Goal: Information Seeking & Learning: Check status

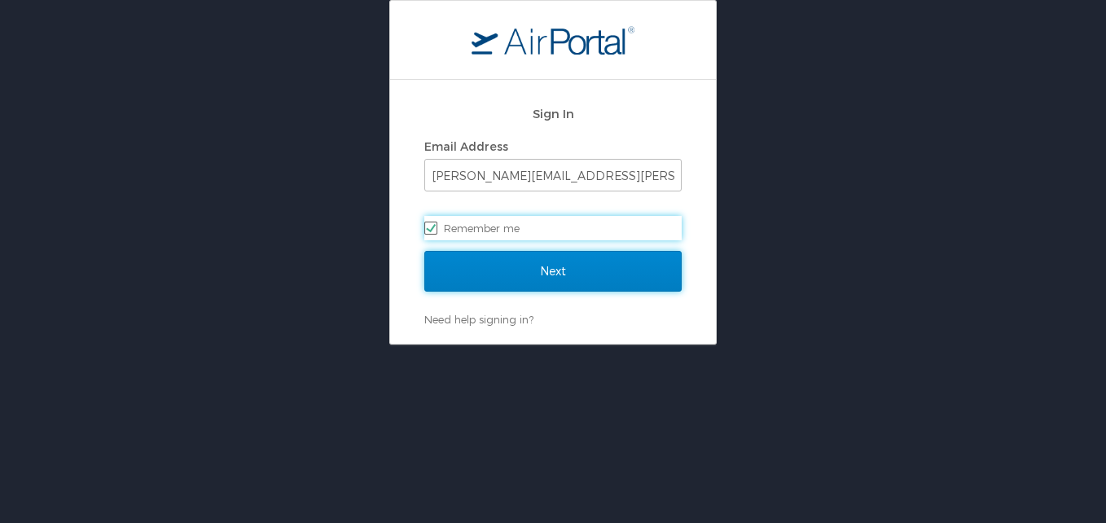
click at [555, 265] on input "Next" at bounding box center [552, 271] width 257 height 41
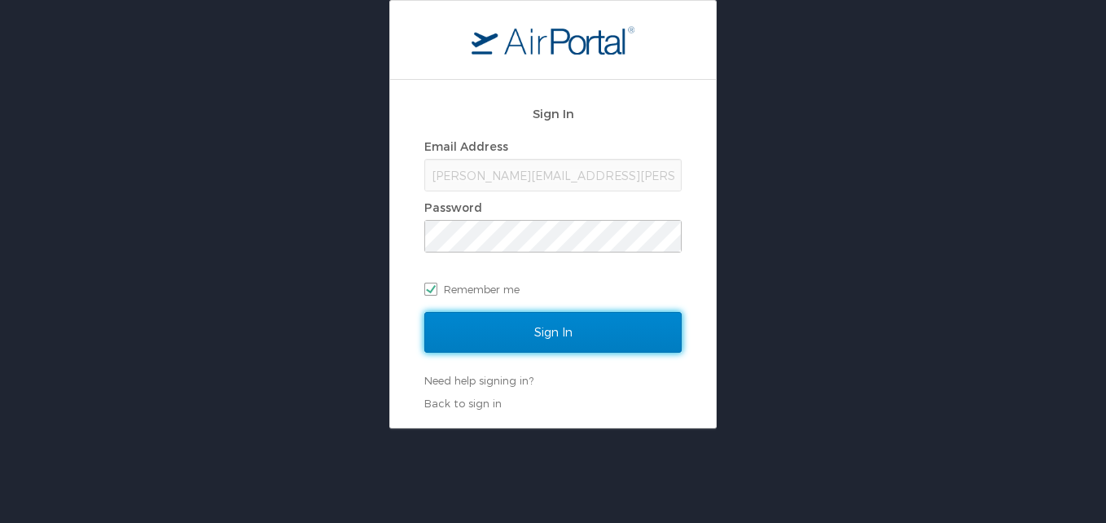
click at [523, 328] on input "Sign In" at bounding box center [552, 332] width 257 height 41
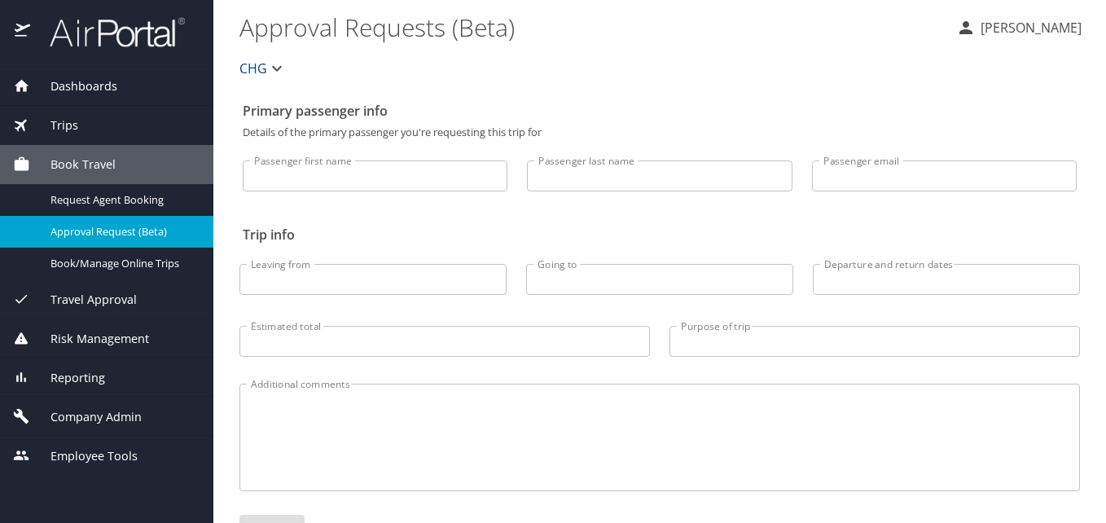
click at [142, 84] on div "Dashboards" at bounding box center [106, 86] width 187 height 18
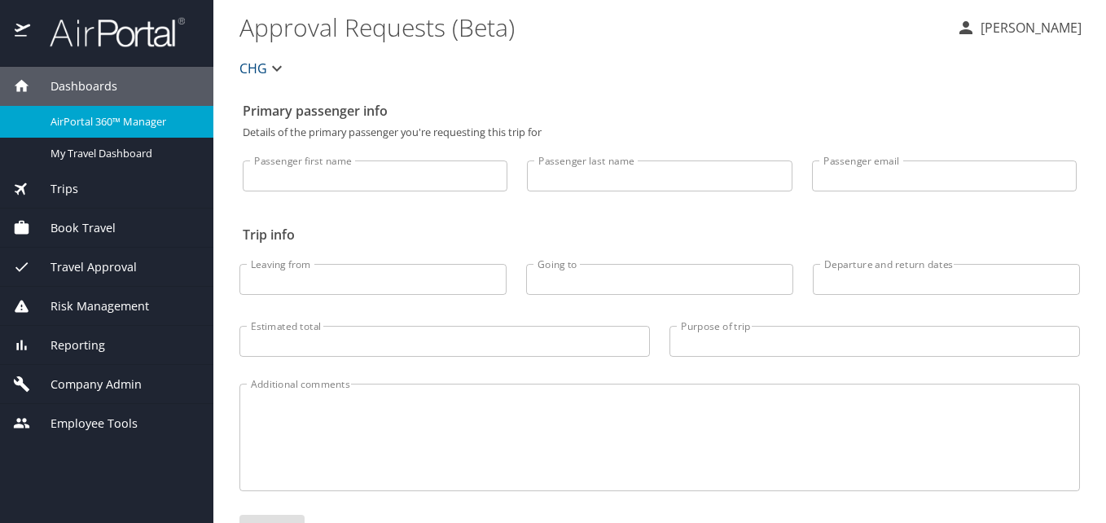
click at [116, 123] on span "AirPortal 360™ Manager" at bounding box center [121, 121] width 143 height 15
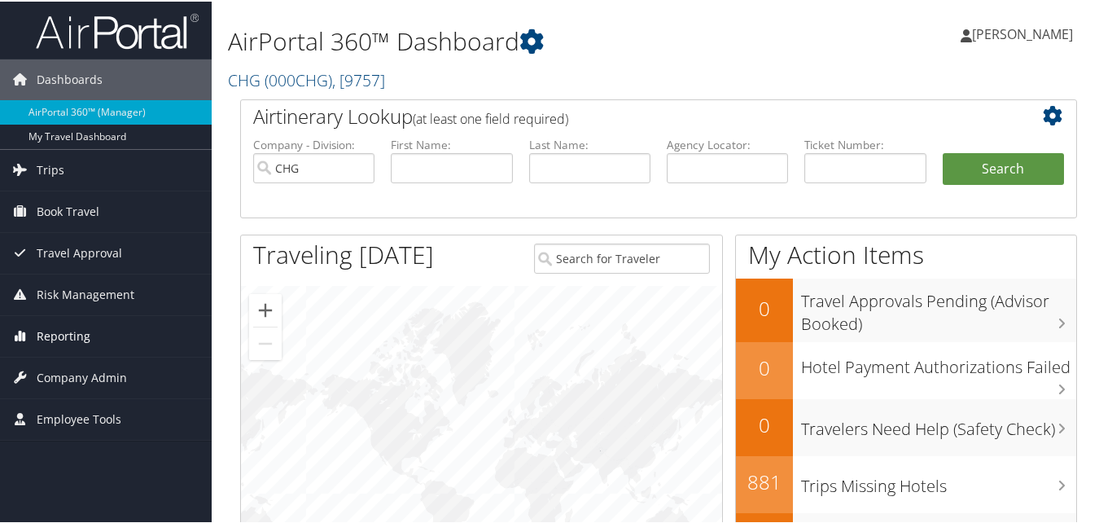
click at [77, 335] on span "Reporting" at bounding box center [64, 334] width 54 height 41
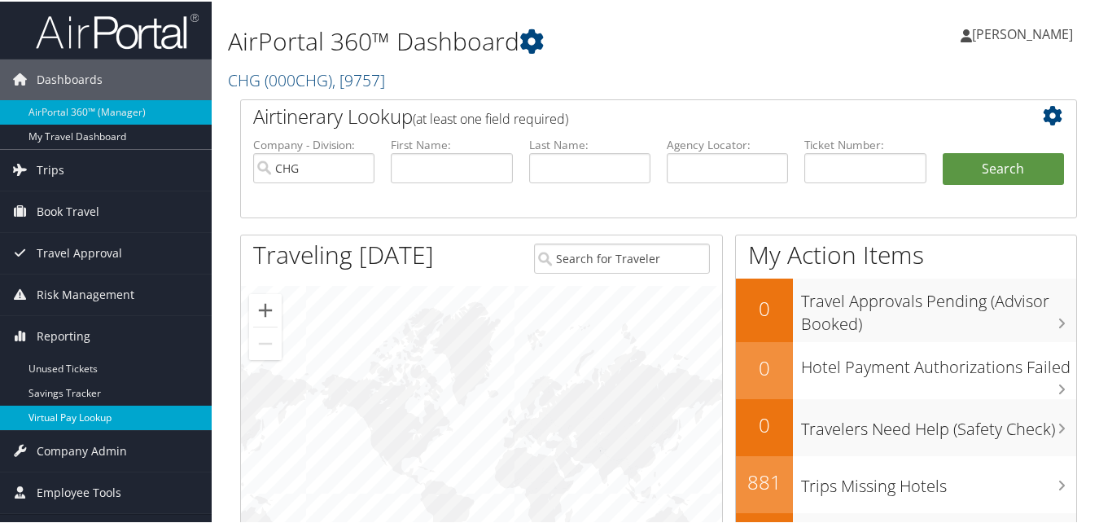
click at [78, 411] on link "Virtual Pay Lookup" at bounding box center [106, 416] width 212 height 24
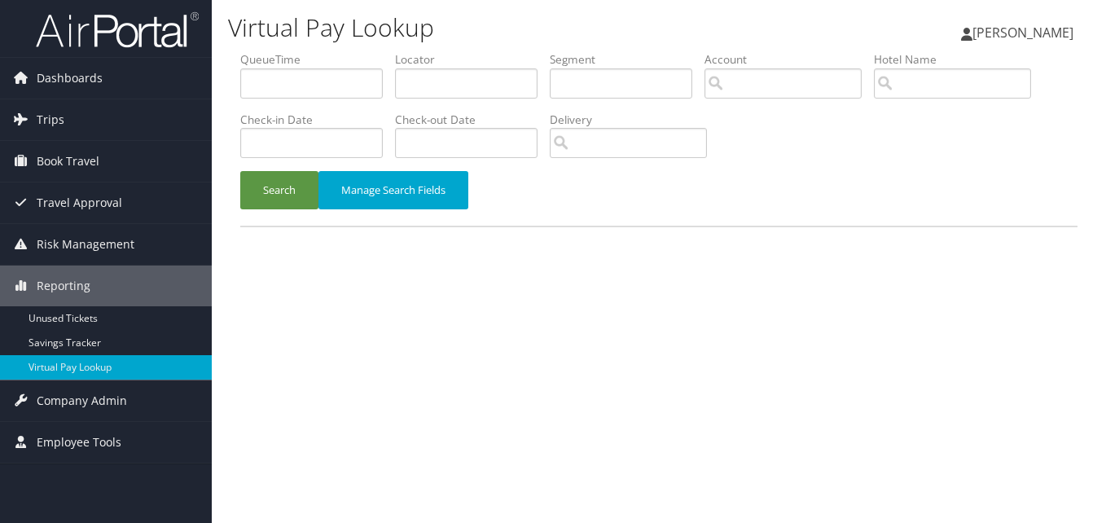
click at [258, 61] on label "QueueTime" at bounding box center [317, 59] width 155 height 16
click at [450, 99] on li "Locator" at bounding box center [472, 80] width 155 height 59
click at [467, 82] on input "text" at bounding box center [466, 83] width 142 height 30
paste input "CUOWUO"
click at [430, 90] on input "CUOWUO" at bounding box center [466, 83] width 142 height 30
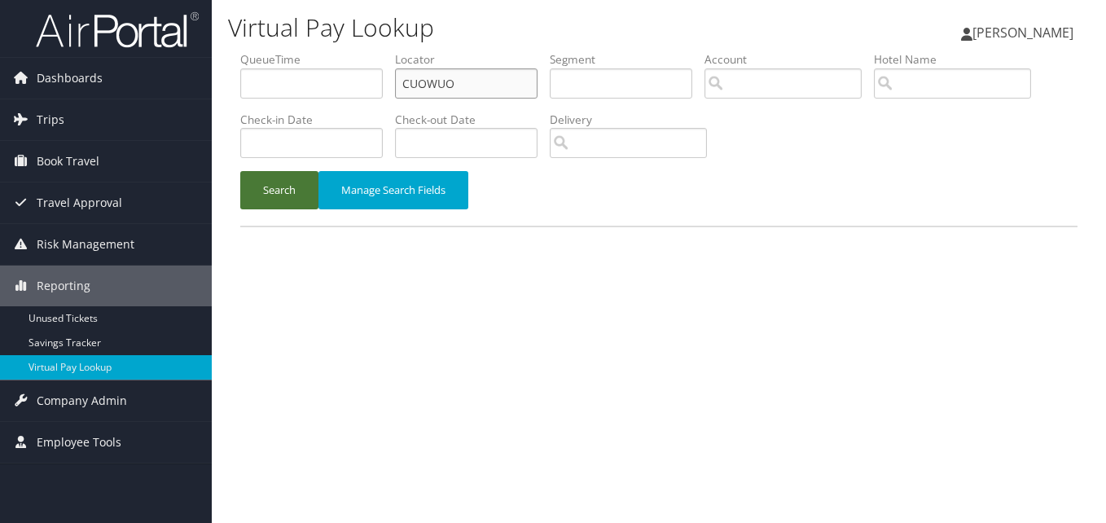
type input "CUOWUO"
click at [306, 183] on button "Search" at bounding box center [279, 190] width 78 height 38
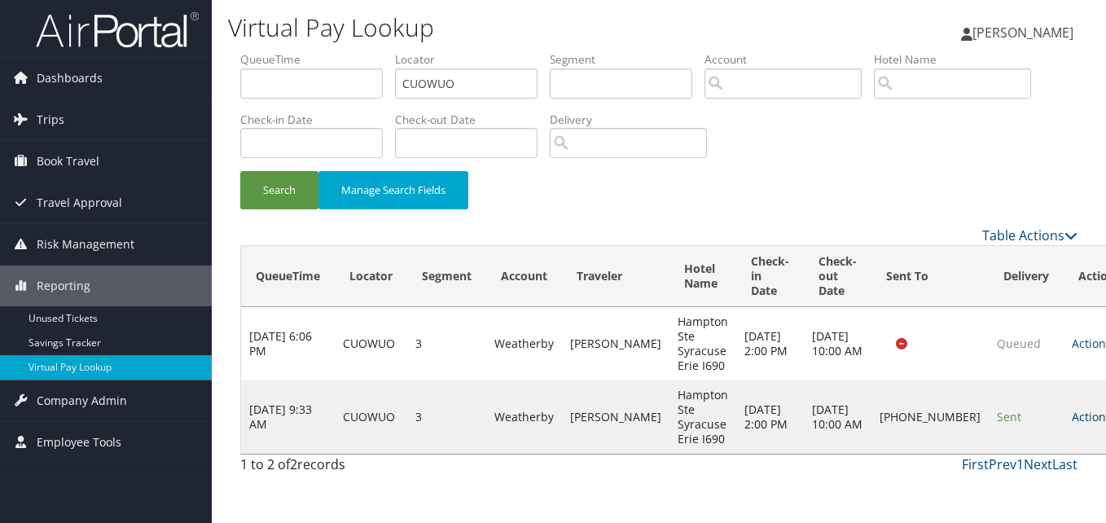
click at [1072, 421] on link "Actions" at bounding box center [1097, 416] width 51 height 15
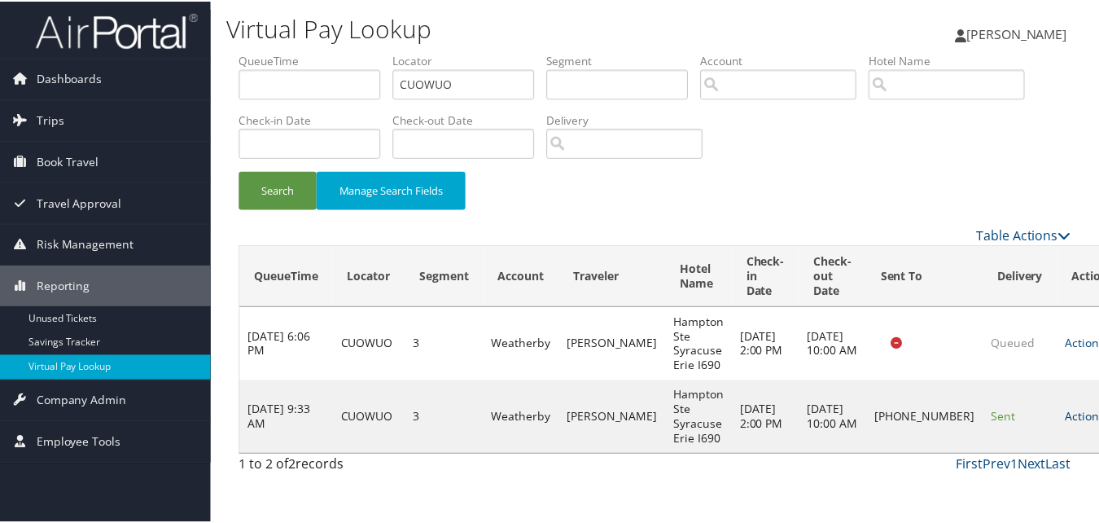
scroll to position [15, 0]
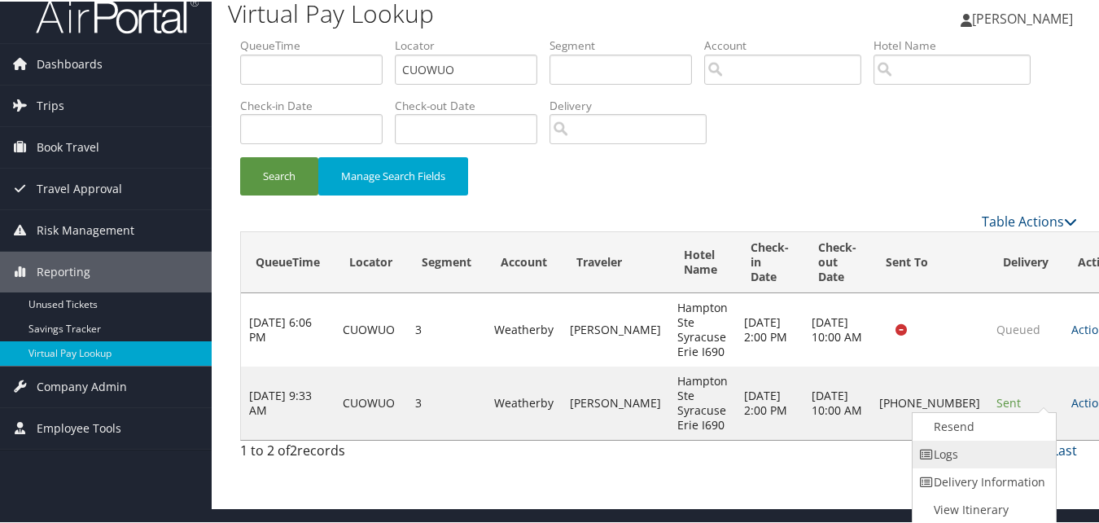
click at [1002, 454] on link "Logs" at bounding box center [982, 453] width 139 height 28
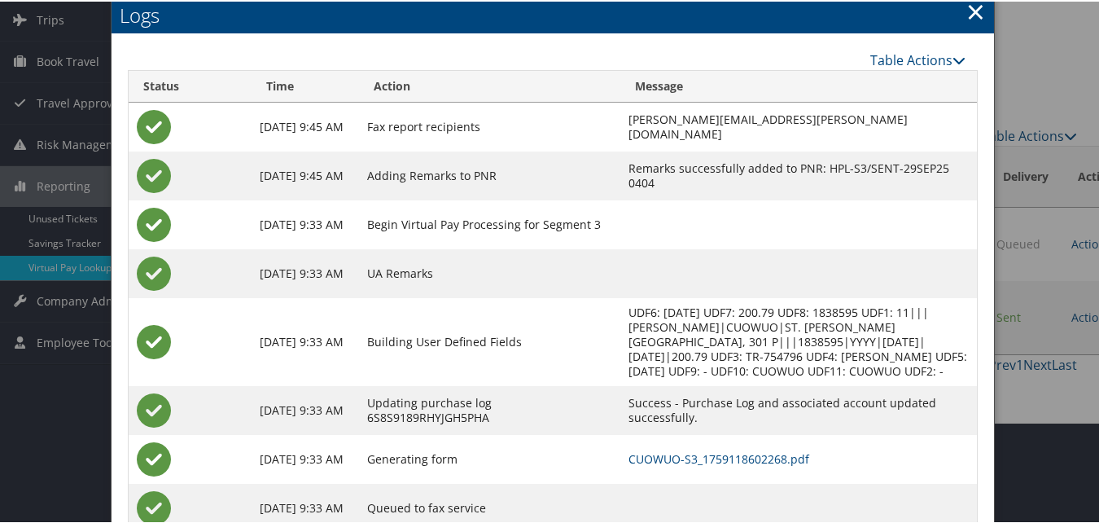
scroll to position [140, 0]
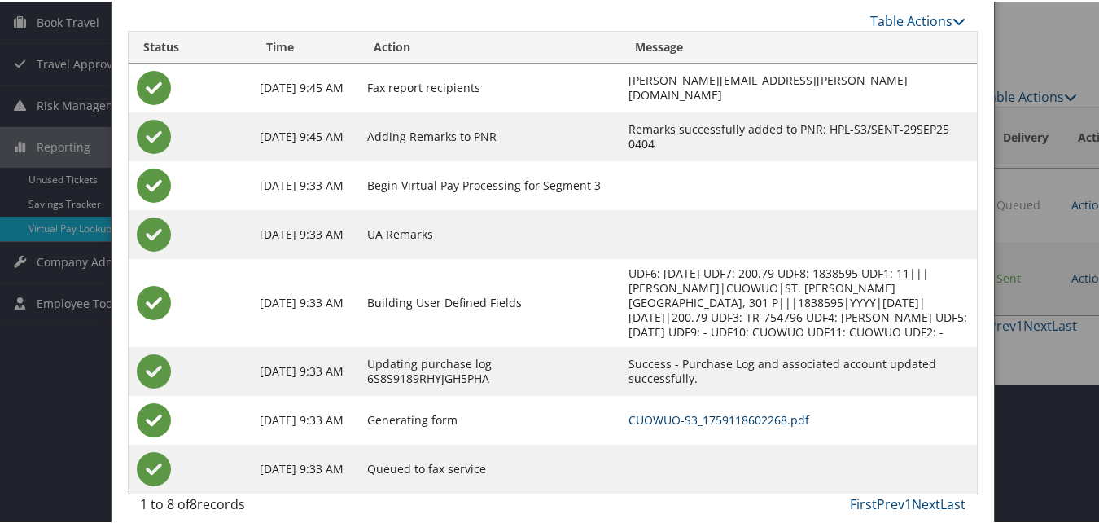
click at [633, 410] on link "CUOWUO-S3_1759118602268.pdf" at bounding box center [719, 417] width 181 height 15
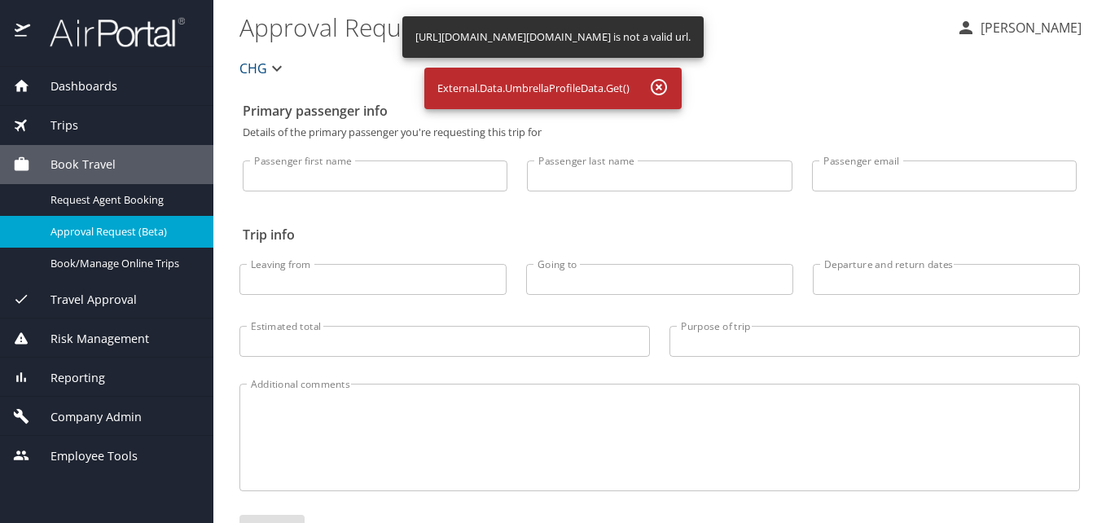
click at [155, 95] on div "Dashboards" at bounding box center [106, 86] width 213 height 39
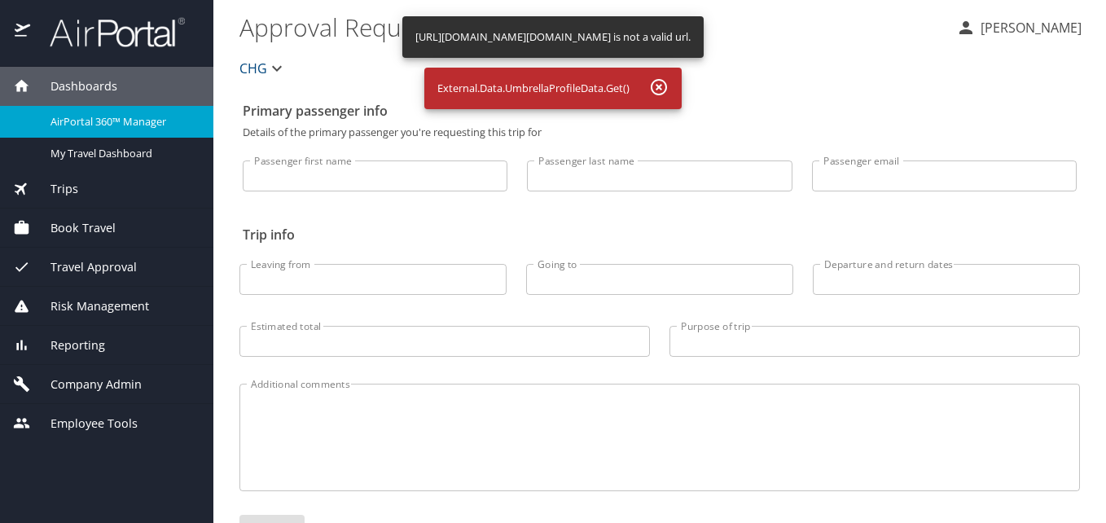
click at [111, 126] on span "AirPortal 360™ Manager" at bounding box center [121, 121] width 143 height 15
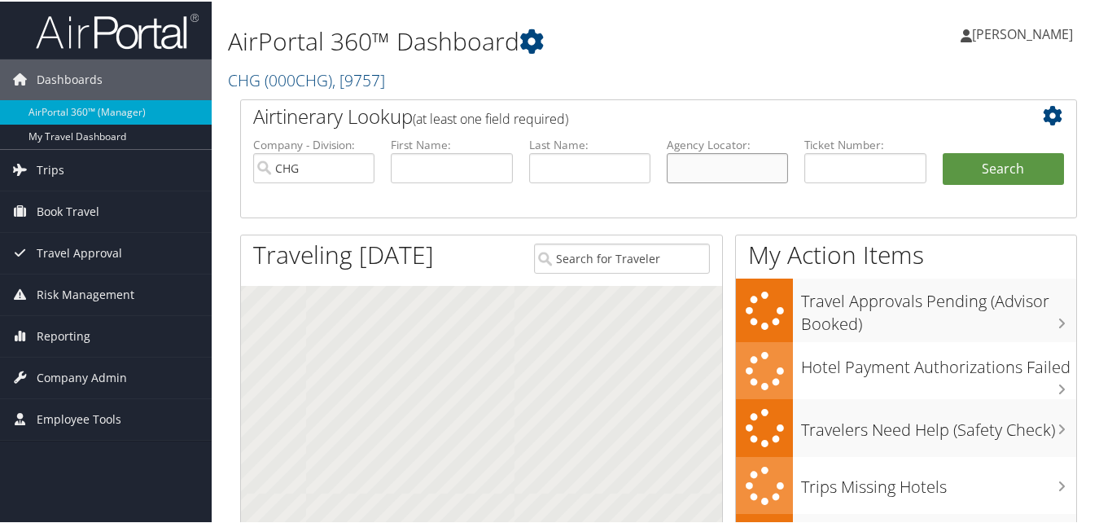
click at [730, 168] on input "text" at bounding box center [727, 166] width 121 height 30
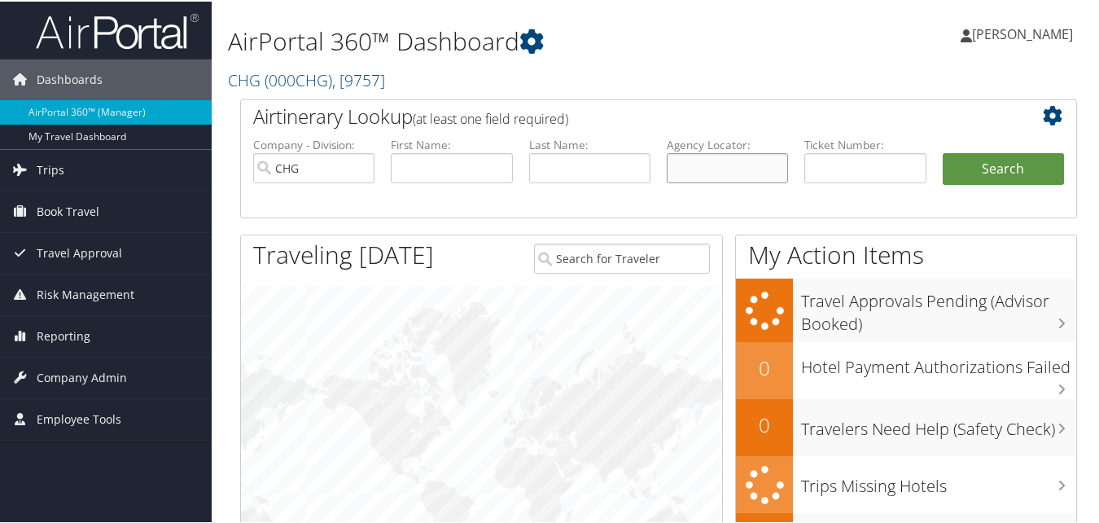
paste input "HTTXYR"
type input "HTTXYR"
click at [1010, 184] on li "Search" at bounding box center [1004, 183] width 138 height 65
click at [1010, 164] on button "Search" at bounding box center [1003, 167] width 121 height 33
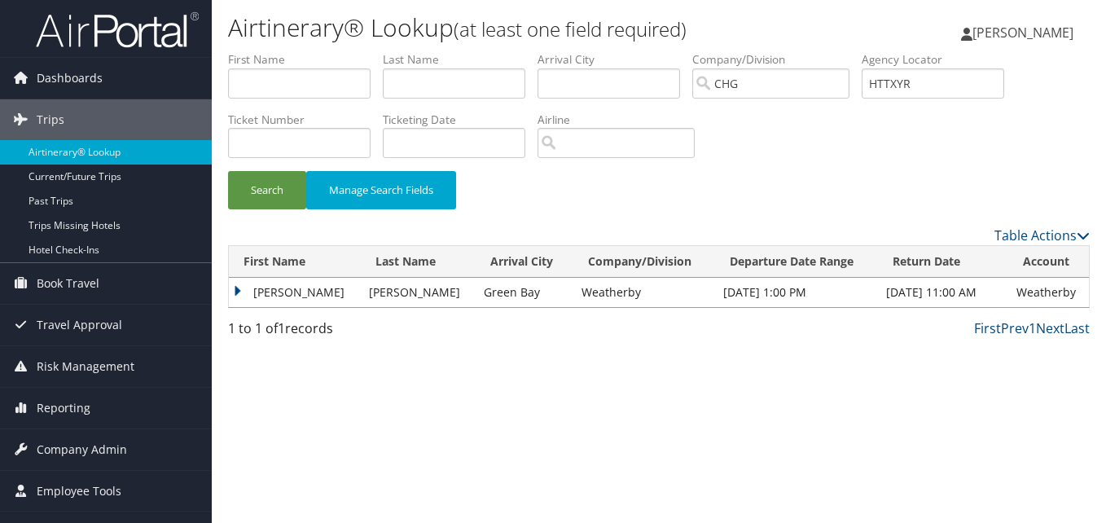
click at [247, 292] on td "Robert" at bounding box center [295, 292] width 132 height 29
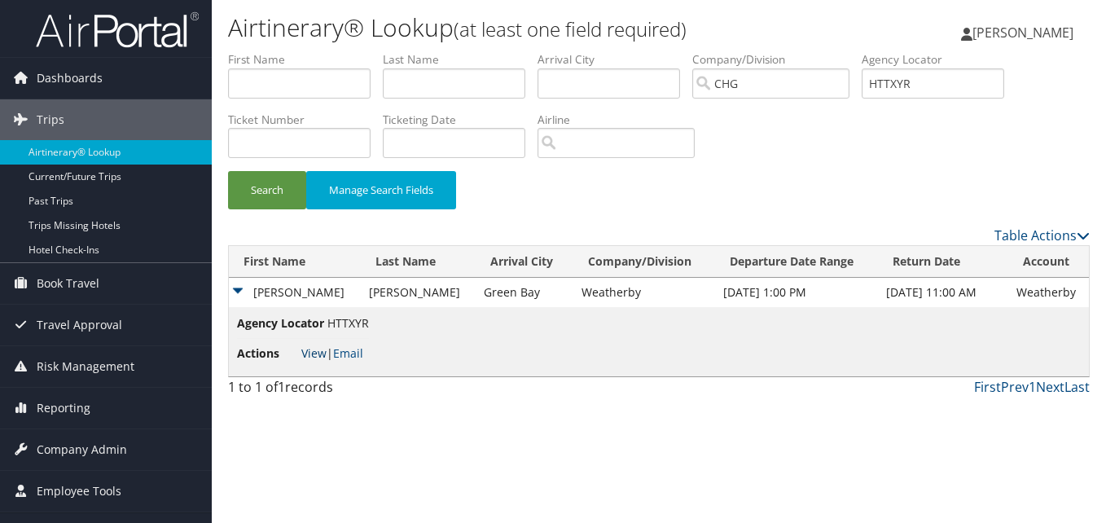
click at [318, 354] on link "View" at bounding box center [313, 352] width 25 height 15
drag, startPoint x: 938, startPoint y: 83, endPoint x: 687, endPoint y: 81, distance: 250.8
click at [616, 51] on ul "First Name Last Name Departure City Arrival City Company/Division CHG Airport/C…" at bounding box center [658, 51] width 861 height 0
paste input "OOSZAT"
click at [907, 85] on input "OOSZAT" at bounding box center [932, 83] width 142 height 30
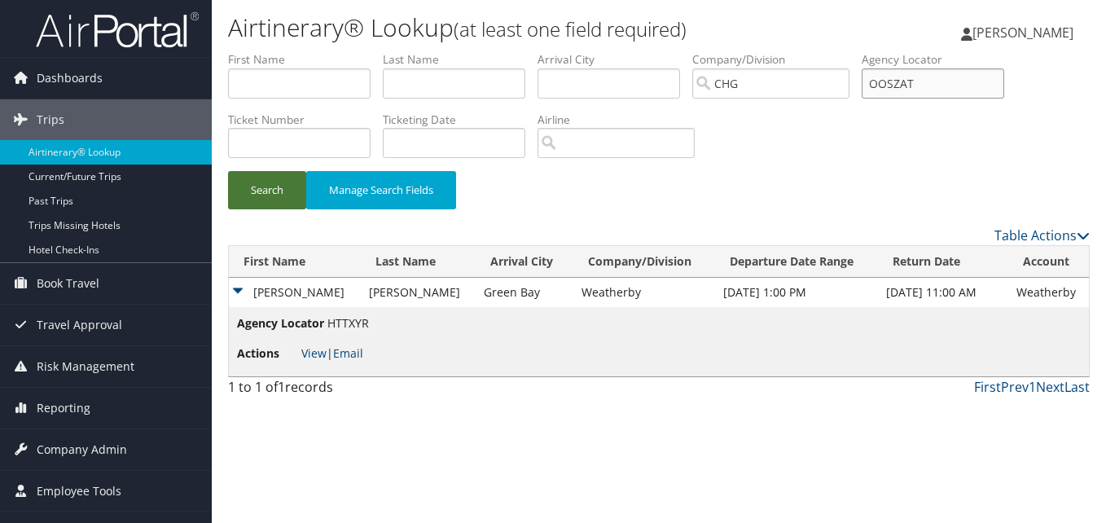
type input "OOSZAT"
click at [277, 198] on button "Search" at bounding box center [267, 190] width 78 height 38
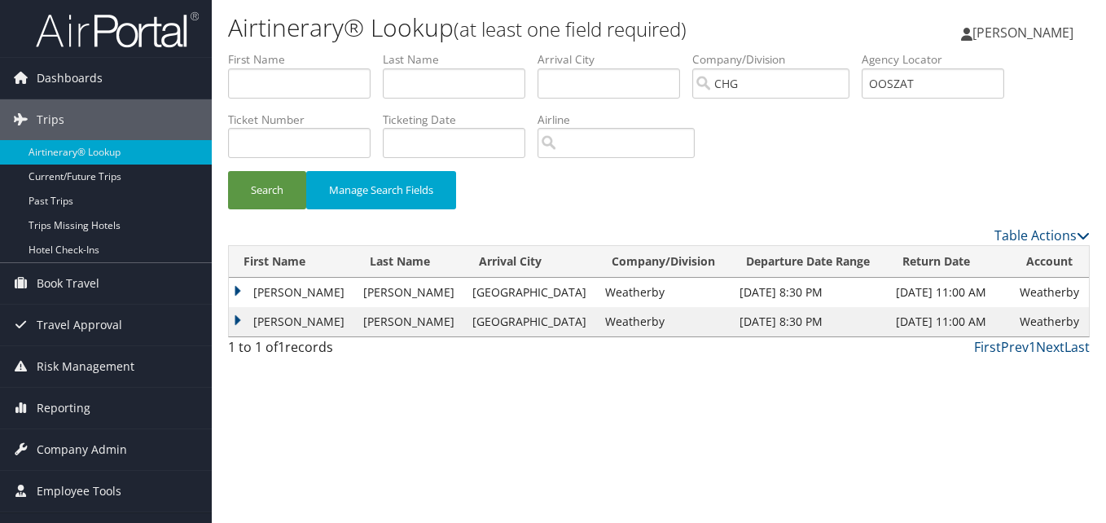
click at [279, 319] on td "Serena" at bounding box center [292, 321] width 126 height 29
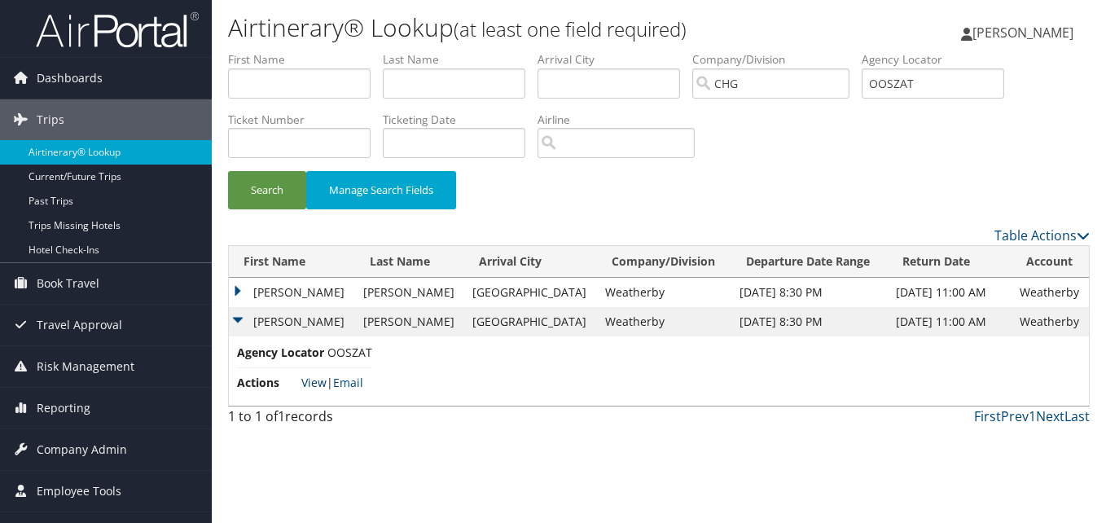
click at [312, 385] on link "View" at bounding box center [313, 382] width 25 height 15
click at [259, 284] on td "Serena" at bounding box center [292, 292] width 126 height 29
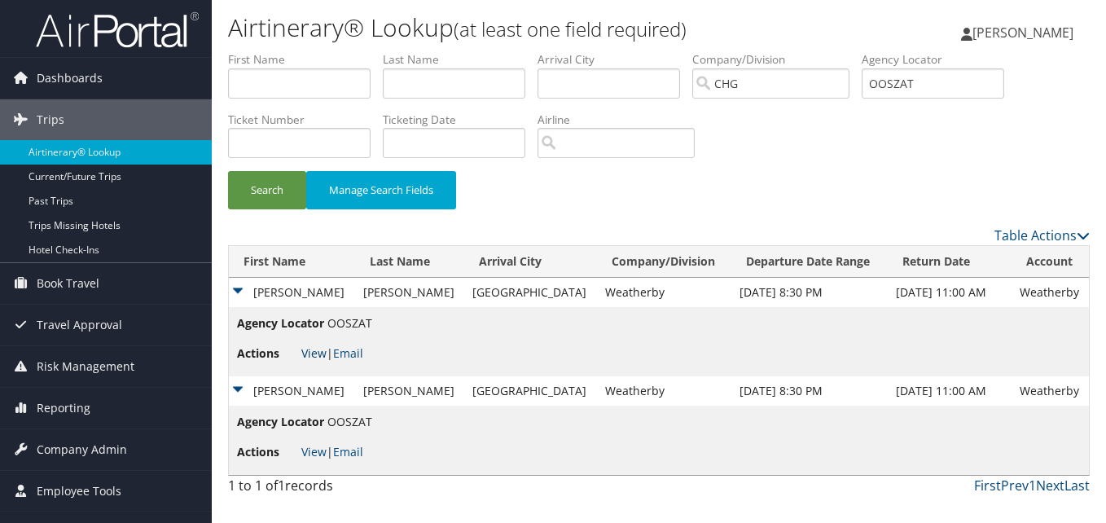
click at [323, 350] on link "View" at bounding box center [313, 352] width 25 height 15
click at [316, 451] on link "View" at bounding box center [313, 451] width 25 height 15
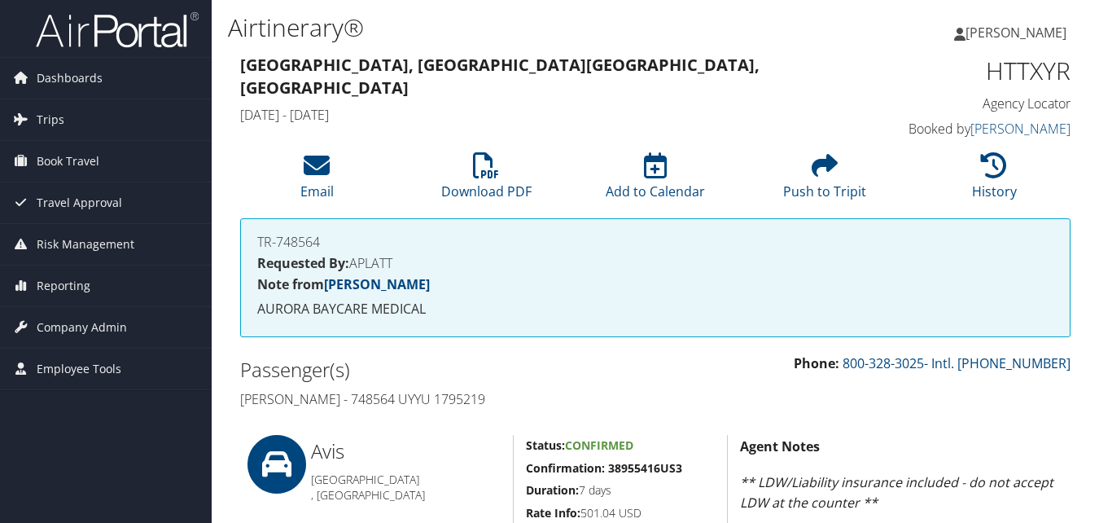
scroll to position [651, 0]
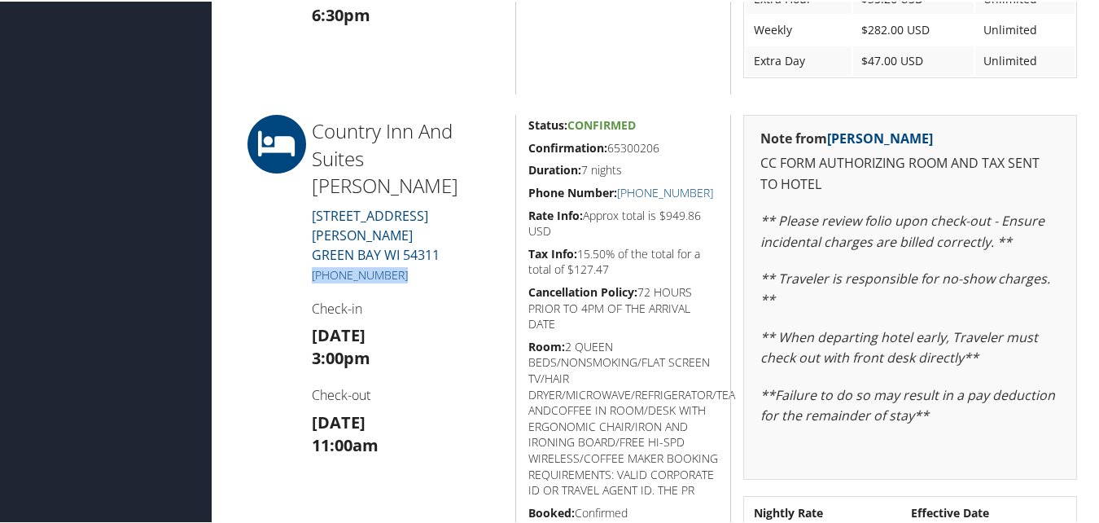
drag, startPoint x: 397, startPoint y: 227, endPoint x: 307, endPoint y: 225, distance: 89.6
click at [307, 225] on div "Country Inn And Suites Green Ba 850 Kepler Drive GREEN BAY WI 54311 (920) 770-2…" at bounding box center [408, 437] width 216 height 648
copy link "(920) 770-2683"
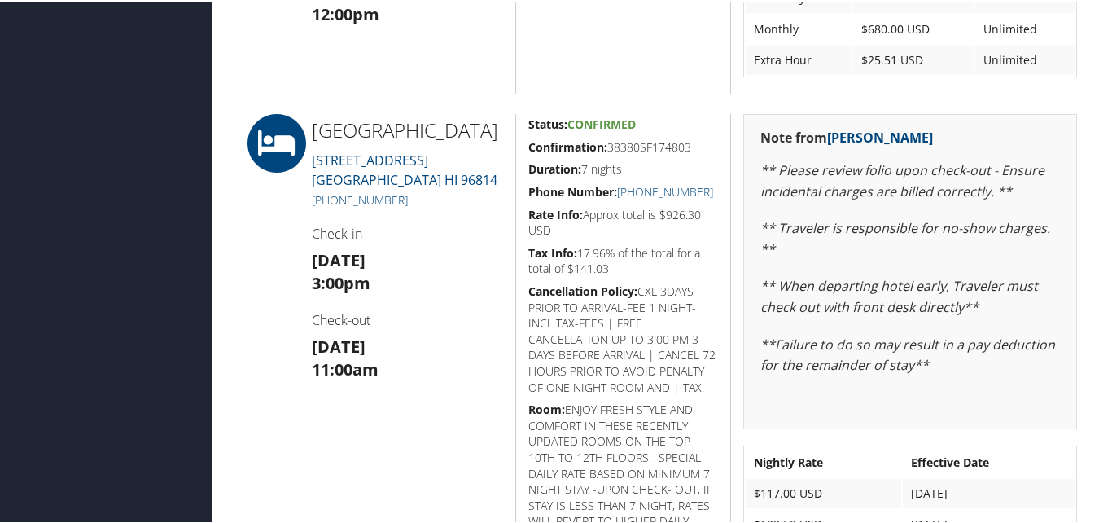
scroll to position [651, 0]
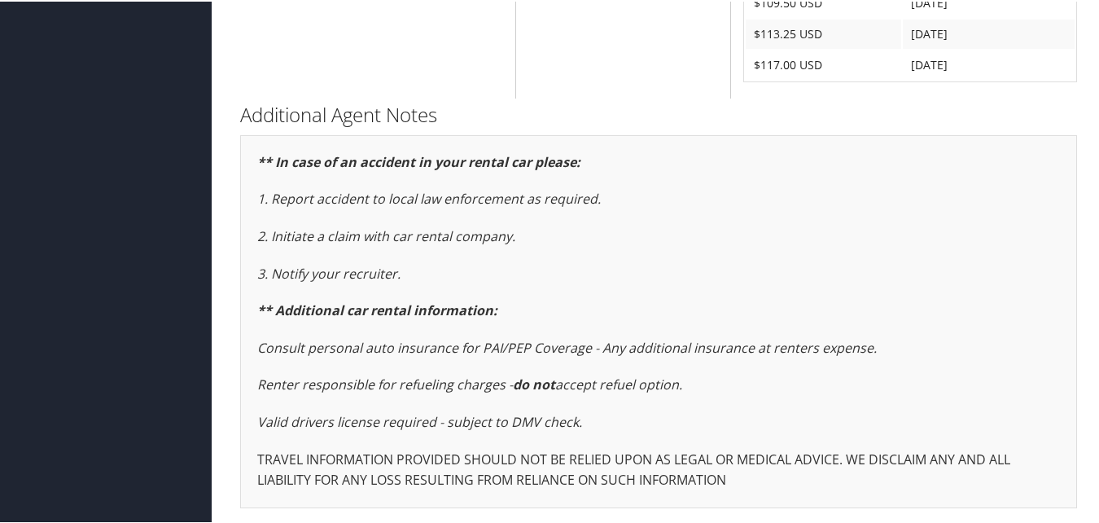
scroll to position [734, 0]
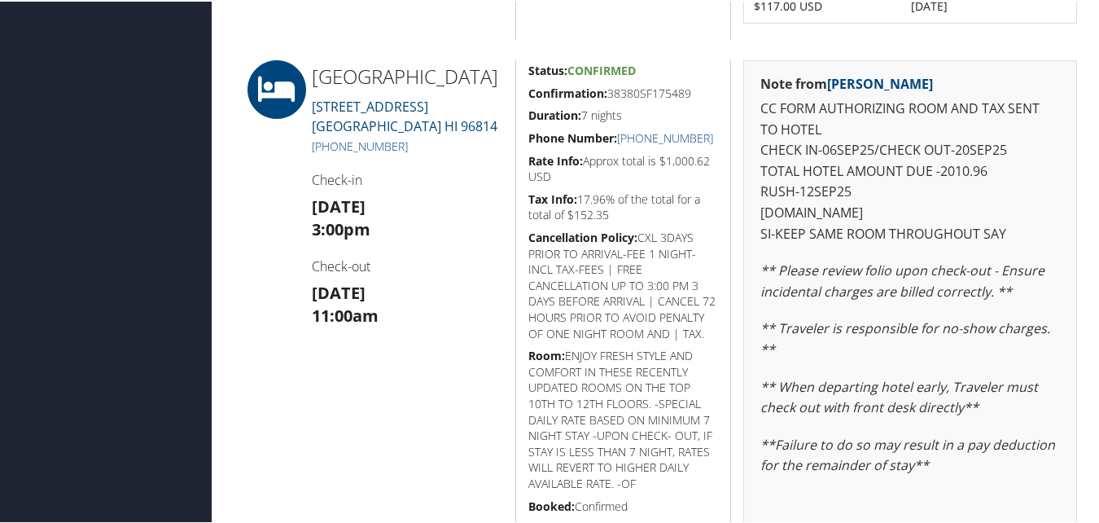
scroll to position [1039, 0]
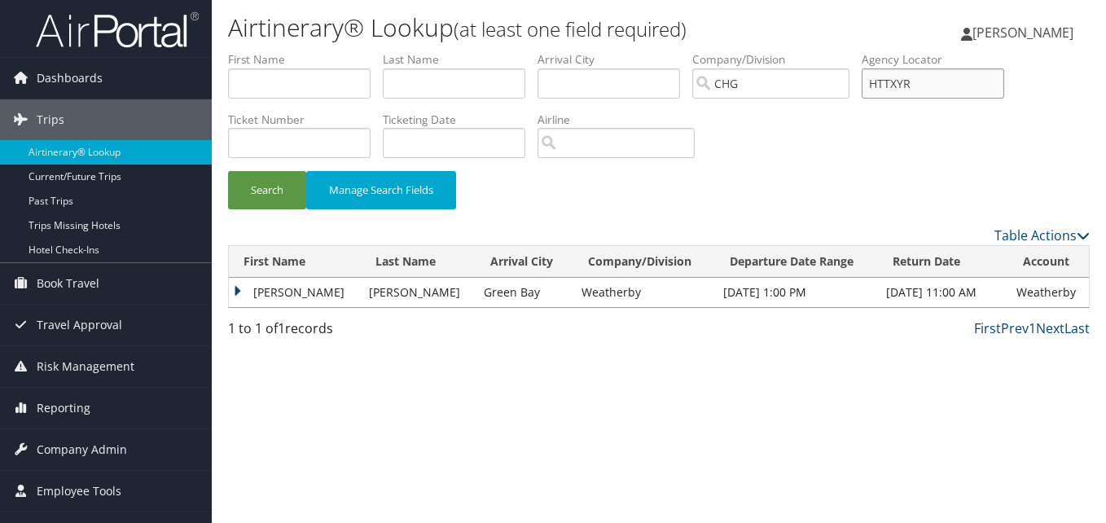
drag, startPoint x: 948, startPoint y: 81, endPoint x: 806, endPoint y: 79, distance: 141.7
click at [806, 51] on ul "First Name Last Name Departure City Arrival City Company/Division CHG Airport/C…" at bounding box center [658, 51] width 861 height 0
paste input "OOSZAT"
click at [905, 90] on input "OOSZAT" at bounding box center [932, 83] width 142 height 30
click at [263, 179] on button "Search" at bounding box center [267, 190] width 78 height 38
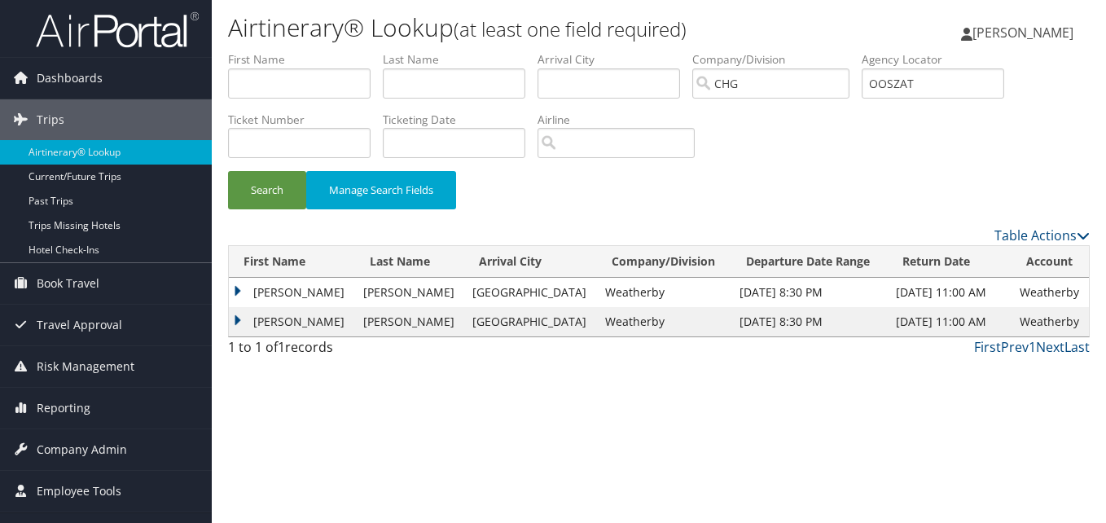
click at [276, 318] on td "Serena" at bounding box center [292, 321] width 126 height 29
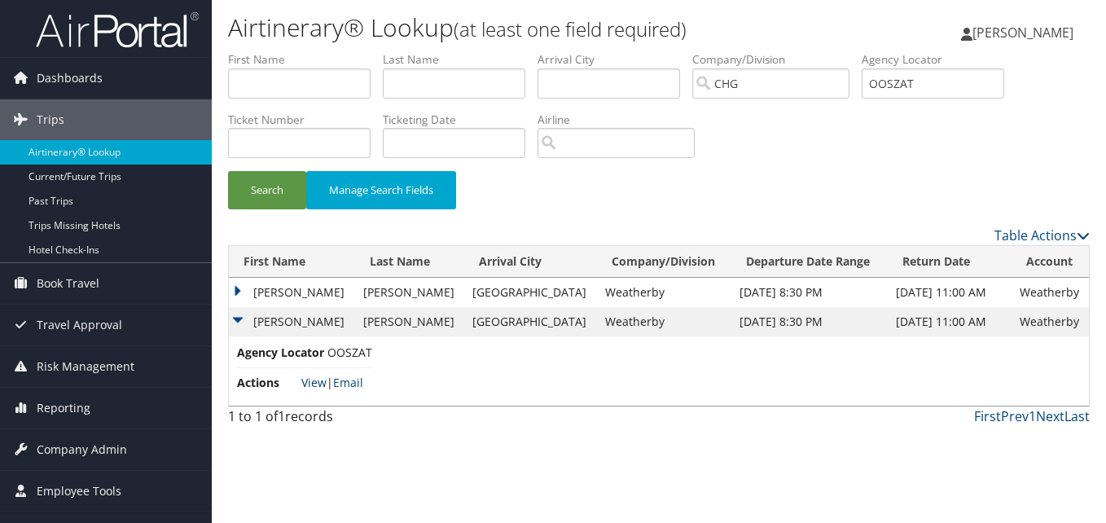
click at [321, 378] on link "View" at bounding box center [313, 382] width 25 height 15
drag, startPoint x: 933, startPoint y: 89, endPoint x: 774, endPoint y: 77, distance: 160.0
click at [774, 51] on ul "First Name Last Name Departure City Arrival City Company/Division CHG Airport/C…" at bounding box center [658, 51] width 861 height 0
paste input "LFVDJI"
click at [293, 186] on button "Search" at bounding box center [267, 190] width 78 height 38
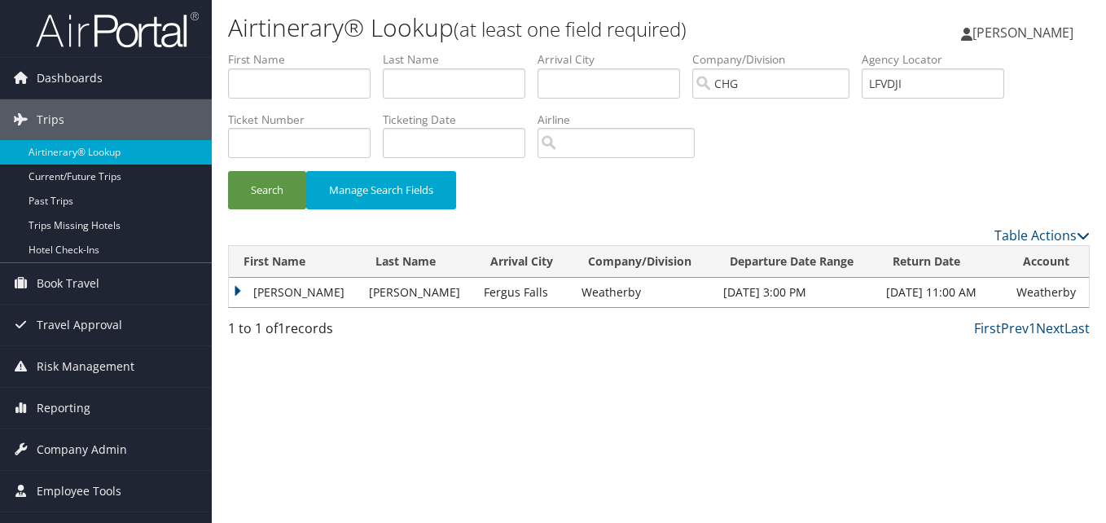
click at [266, 295] on td "Gina" at bounding box center [295, 292] width 132 height 29
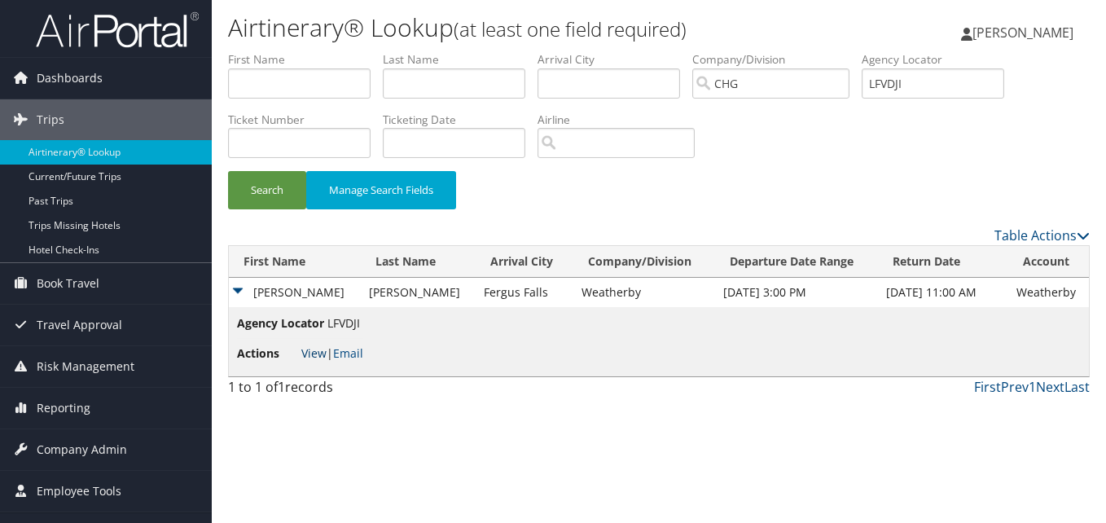
click at [313, 348] on link "View" at bounding box center [313, 352] width 25 height 15
drag, startPoint x: 932, startPoint y: 82, endPoint x: 688, endPoint y: 68, distance: 243.9
click at [688, 51] on ul "First Name Last Name Departure City Arrival City Company/Division CHG Airport/C…" at bounding box center [658, 51] width 861 height 0
paste input "YKKEL"
click at [906, 78] on input "YKKELI" at bounding box center [932, 83] width 142 height 30
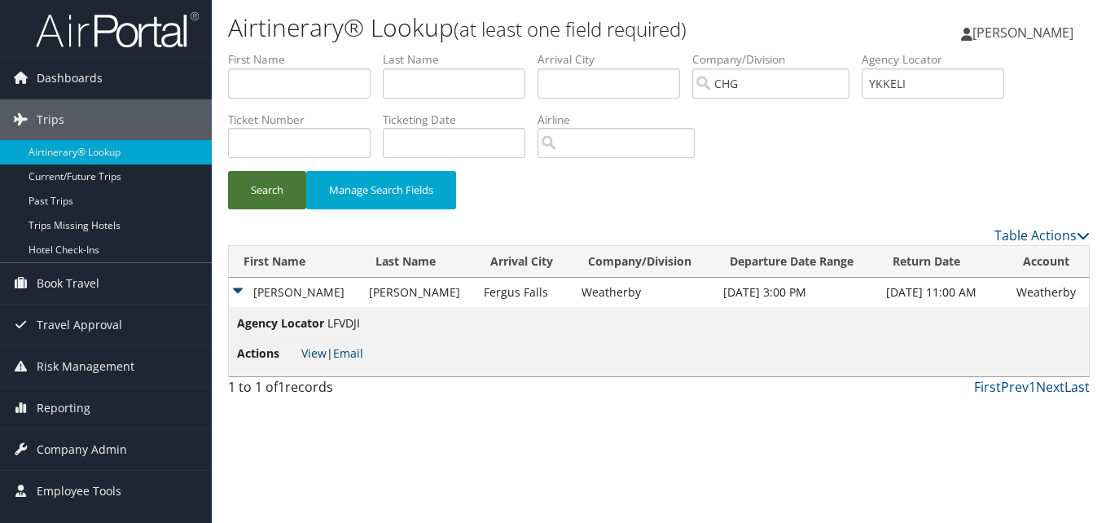
click at [294, 187] on button "Search" at bounding box center [267, 190] width 78 height 38
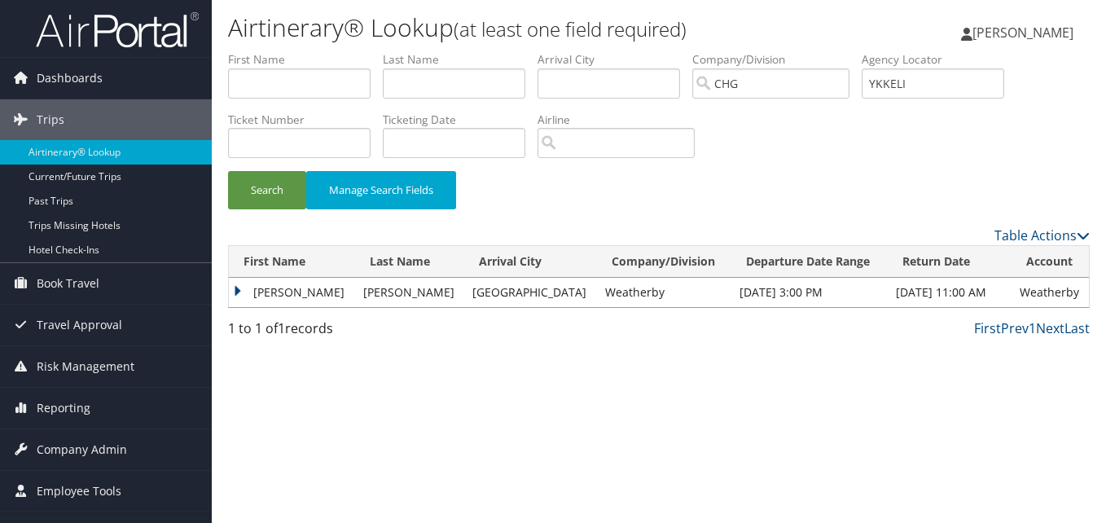
click at [265, 287] on td "Gina" at bounding box center [292, 292] width 126 height 29
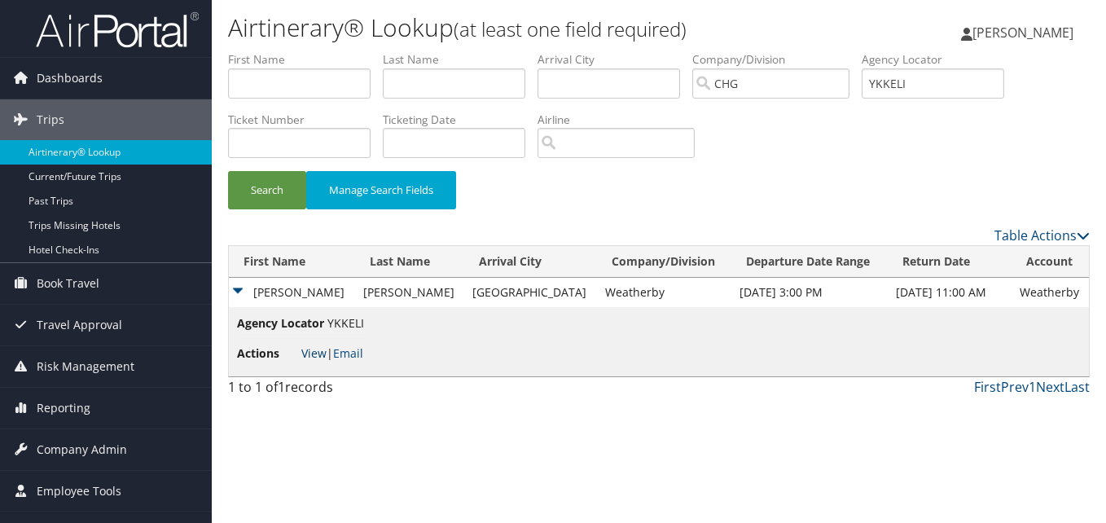
click at [308, 349] on link "View" at bounding box center [313, 352] width 25 height 15
drag, startPoint x: 932, startPoint y: 85, endPoint x: 865, endPoint y: 86, distance: 66.8
click at [865, 51] on ul "First Name Last Name Departure City Arrival City Company/Division CHG Airport/C…" at bounding box center [658, 51] width 861 height 0
paste input "LFVDJ"
click at [274, 201] on button "Search" at bounding box center [267, 190] width 78 height 38
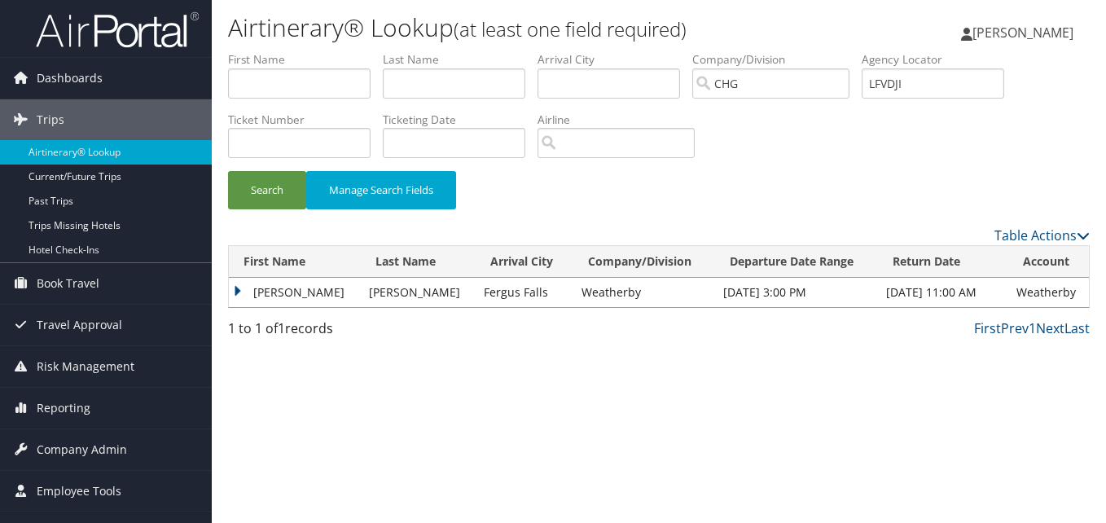
click at [246, 294] on td "Gina" at bounding box center [295, 292] width 132 height 29
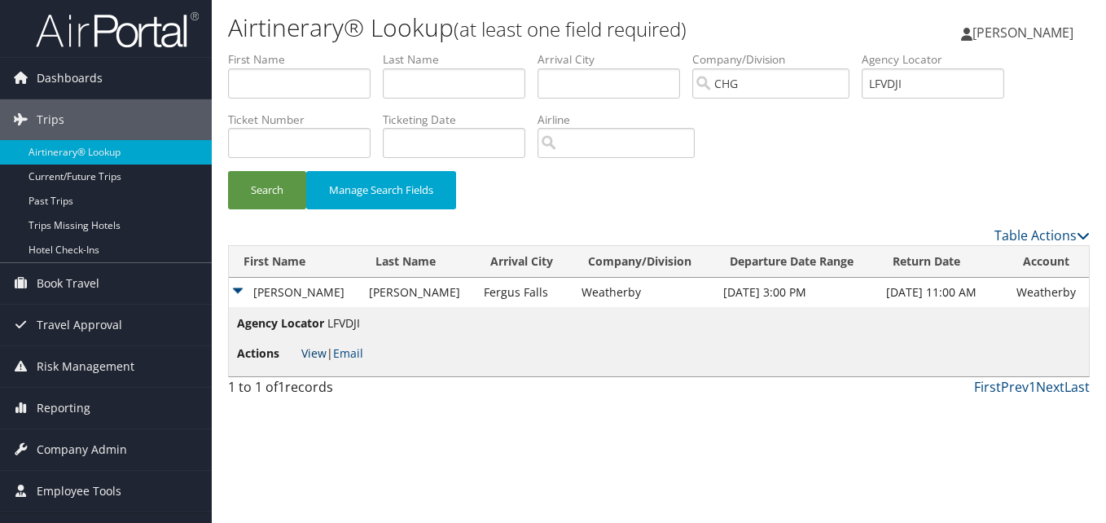
click at [306, 349] on link "View" at bounding box center [313, 352] width 25 height 15
drag, startPoint x: 933, startPoint y: 80, endPoint x: 682, endPoint y: 80, distance: 250.8
click at [682, 51] on ul "First Name Last Name Departure City Arrival City Company/Division CHG Airport/C…" at bounding box center [658, 51] width 861 height 0
paste input "YCWNTT"
click at [288, 191] on button "Search" at bounding box center [267, 190] width 78 height 38
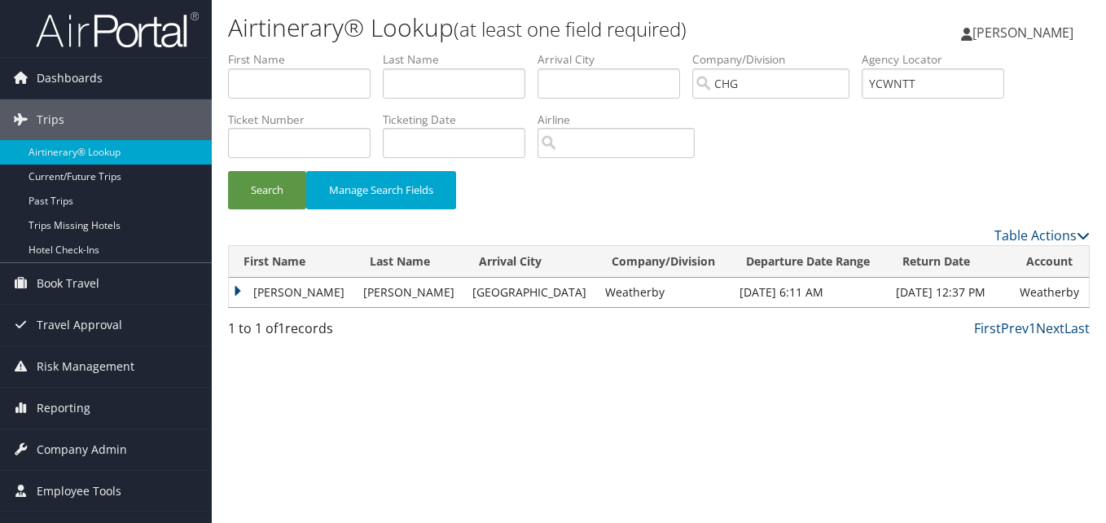
click at [246, 286] on td "Joshua" at bounding box center [292, 292] width 126 height 29
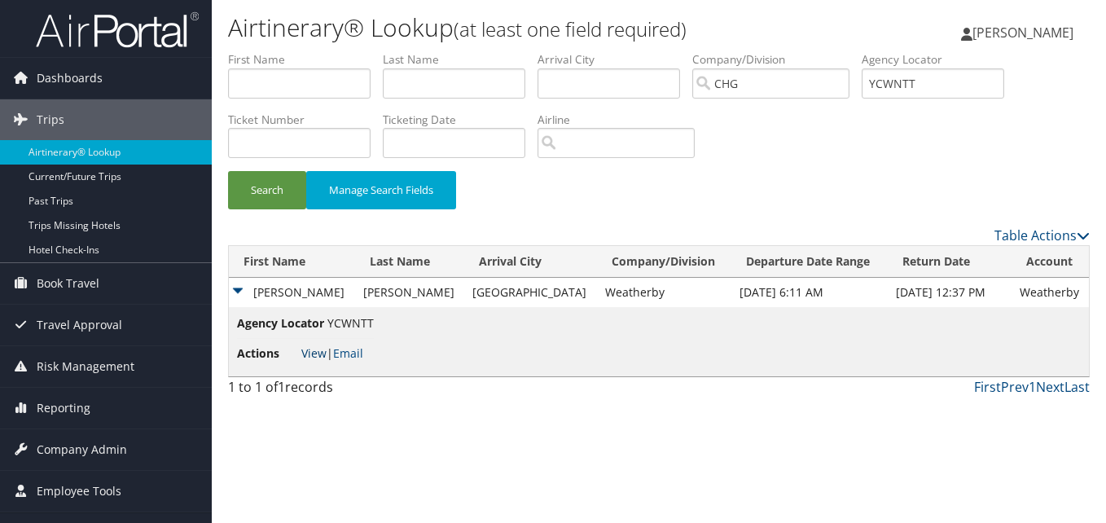
click at [314, 359] on link "View" at bounding box center [313, 352] width 25 height 15
drag, startPoint x: 939, startPoint y: 70, endPoint x: 843, endPoint y: 78, distance: 96.4
click at [843, 51] on ul "First Name Last Name Departure City Arrival City Company/Division CHG Airport/C…" at bounding box center [658, 51] width 861 height 0
paste input "LMGLLF"
click at [281, 187] on button "Search" at bounding box center [267, 190] width 78 height 38
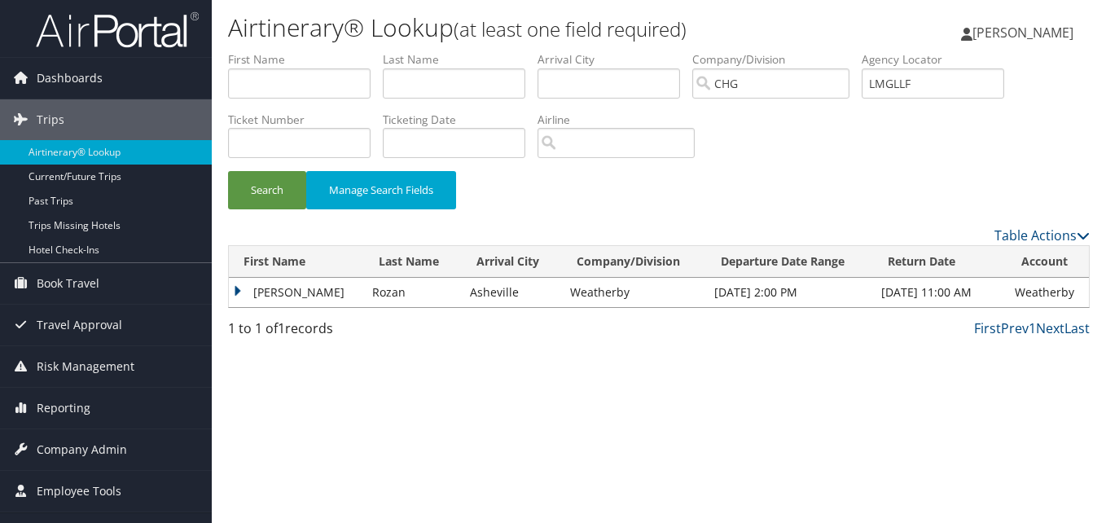
click at [264, 296] on td "Lauze" at bounding box center [296, 292] width 135 height 29
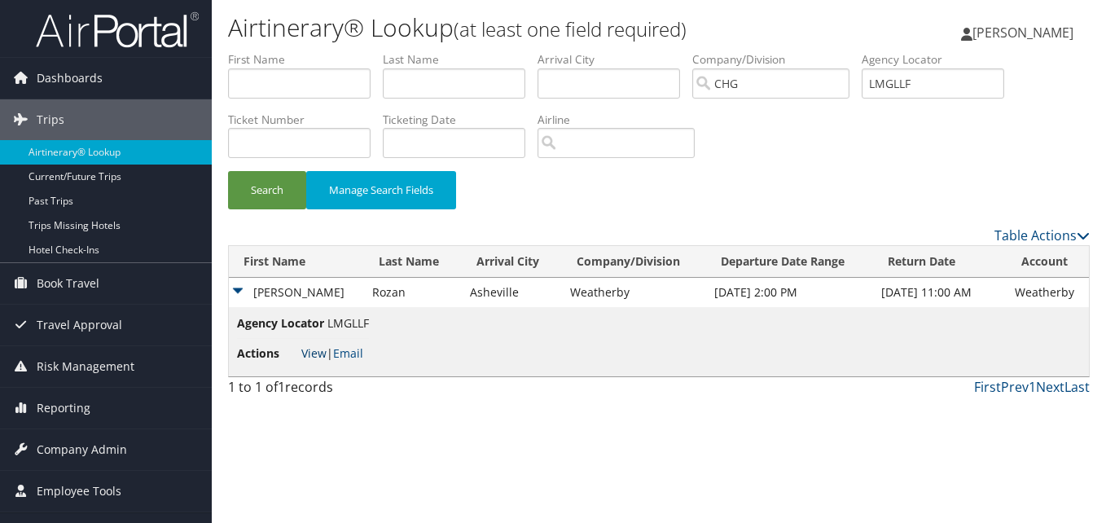
click at [311, 357] on link "View" at bounding box center [313, 352] width 25 height 15
drag, startPoint x: 942, startPoint y: 81, endPoint x: 785, endPoint y: 85, distance: 157.2
click at [785, 51] on ul "First Name Last Name Departure City Arrival City Company/Division CHG Airport/C…" at bounding box center [658, 51] width 861 height 0
paste input "JKSTWB"
type input "JKSTWB"
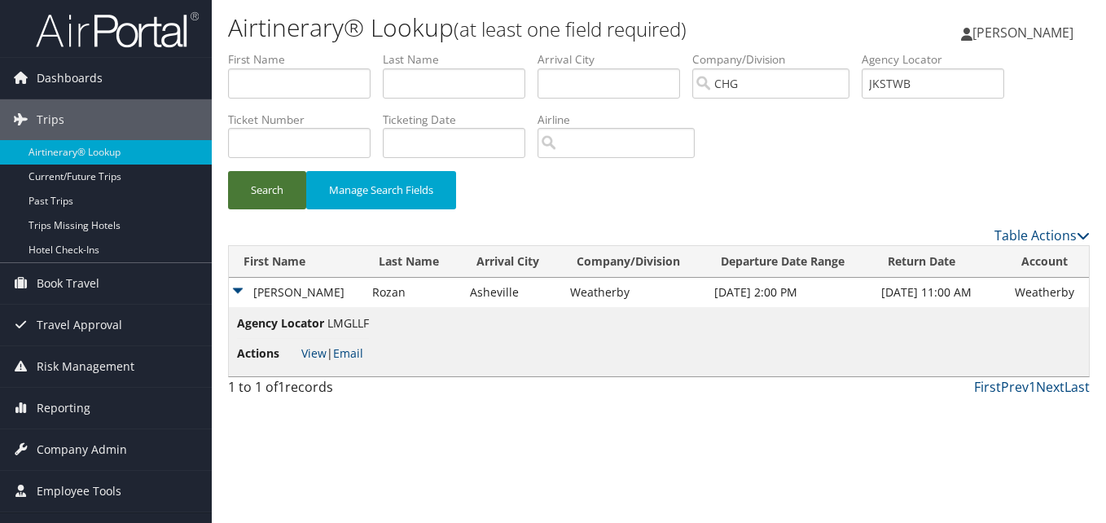
click at [284, 180] on button "Search" at bounding box center [267, 190] width 78 height 38
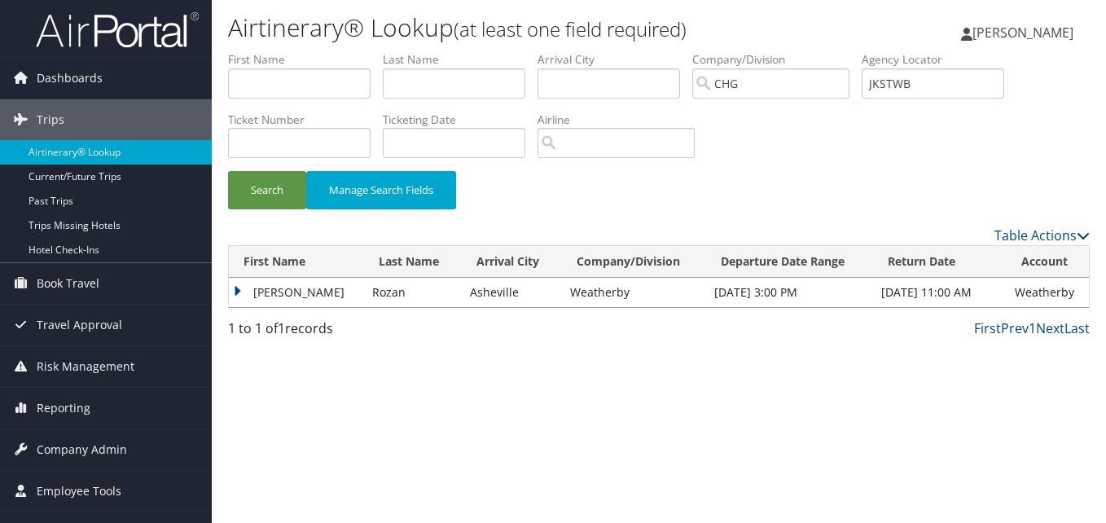
click at [248, 289] on td "Lauze" at bounding box center [296, 292] width 135 height 29
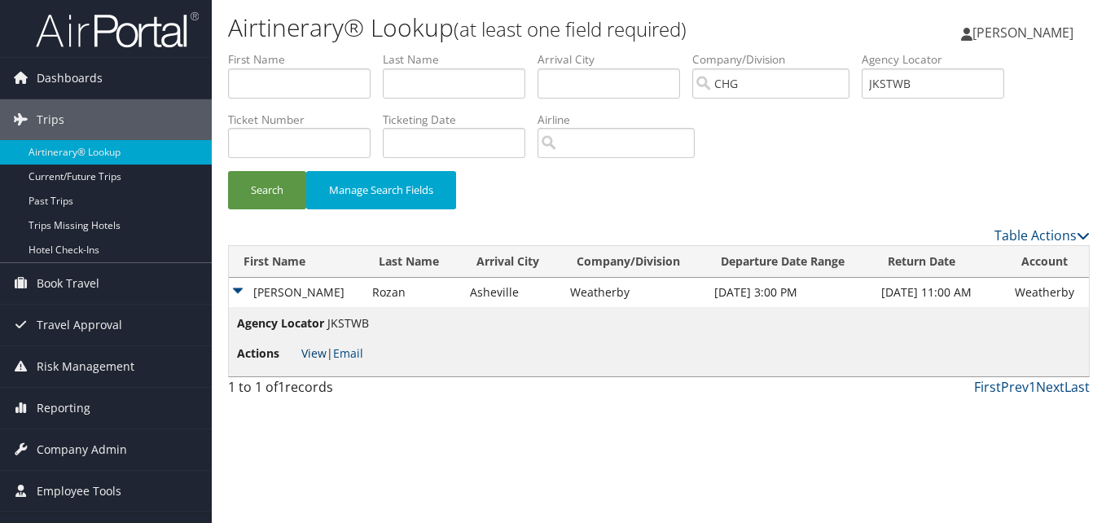
click at [313, 348] on link "View" at bounding box center [313, 352] width 25 height 15
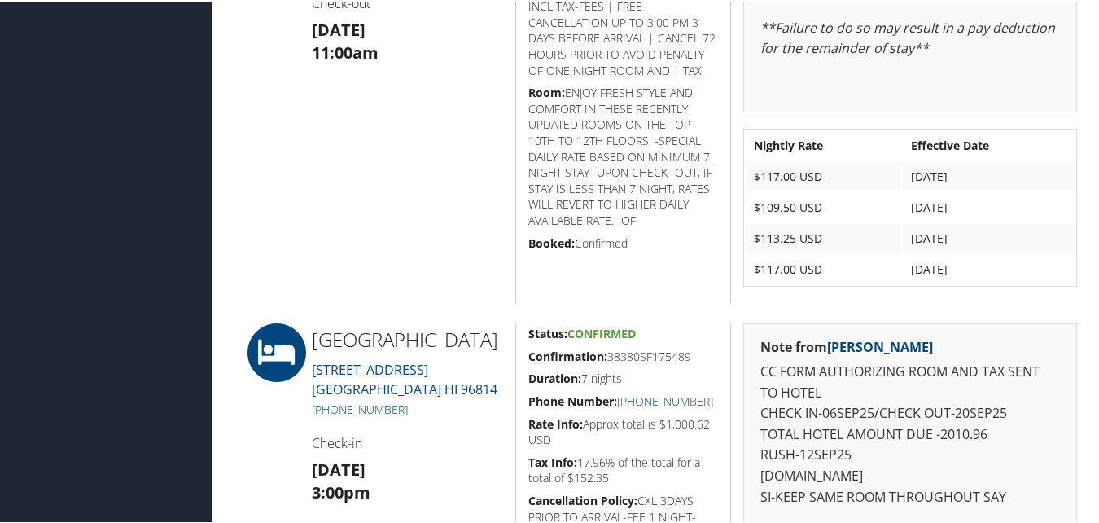
scroll to position [1039, 0]
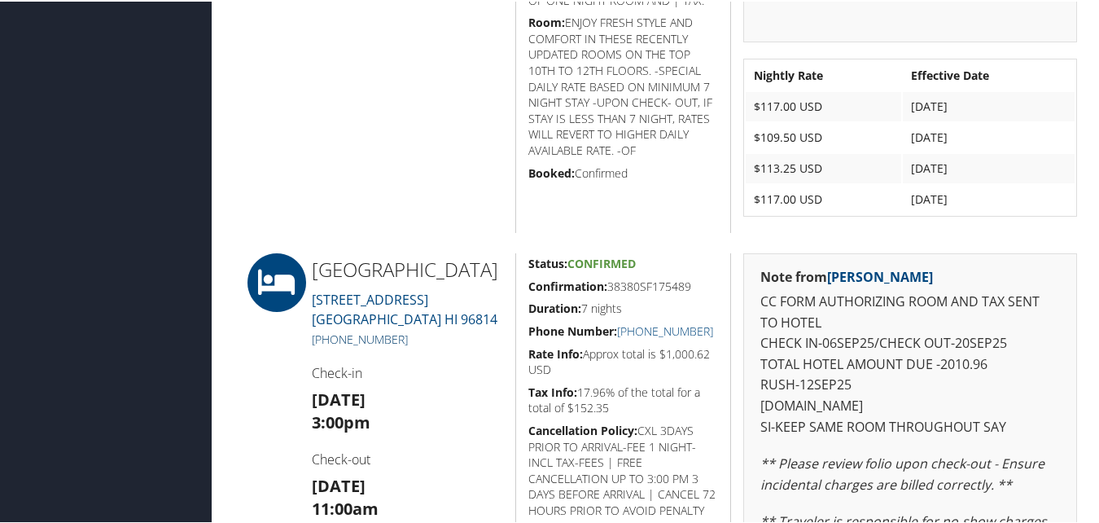
drag, startPoint x: 419, startPoint y: 342, endPoint x: 331, endPoint y: 342, distance: 87.9
click at [331, 342] on h5 "+1 (808) 941-6611" at bounding box center [407, 338] width 191 height 16
copy link "808) 941-6611"
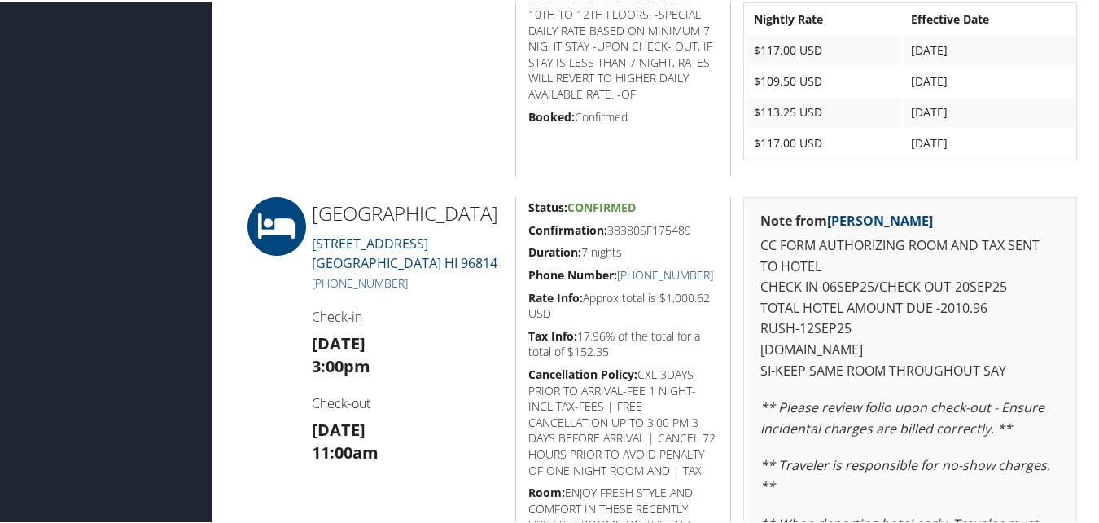
scroll to position [1202, 0]
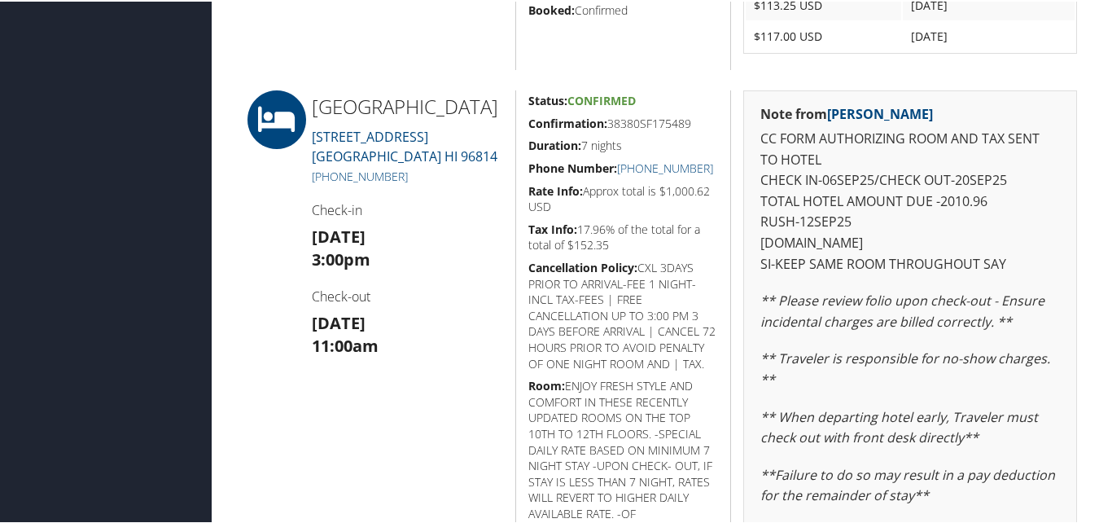
click at [443, 226] on h3 "Sat 13 Sep 3:00pm" at bounding box center [407, 247] width 191 height 46
drag, startPoint x: 792, startPoint y: 504, endPoint x: 989, endPoint y: 246, distance: 324.2
click at [989, 246] on p "CC FORM AUTHORIZING ROOM AND TAX SENT TO HOTEL CHECK IN-06SEP25/CHECK OUT-20SEP…" at bounding box center [911, 200] width 300 height 146
drag, startPoint x: 989, startPoint y: 246, endPoint x: 902, endPoint y: 220, distance: 90.2
click at [902, 220] on p "CC FORM AUTHORIZING ROOM AND TAX SENT TO HOTEL CHECK IN-06SEP25/CHECK OUT-20SEP…" at bounding box center [911, 200] width 300 height 146
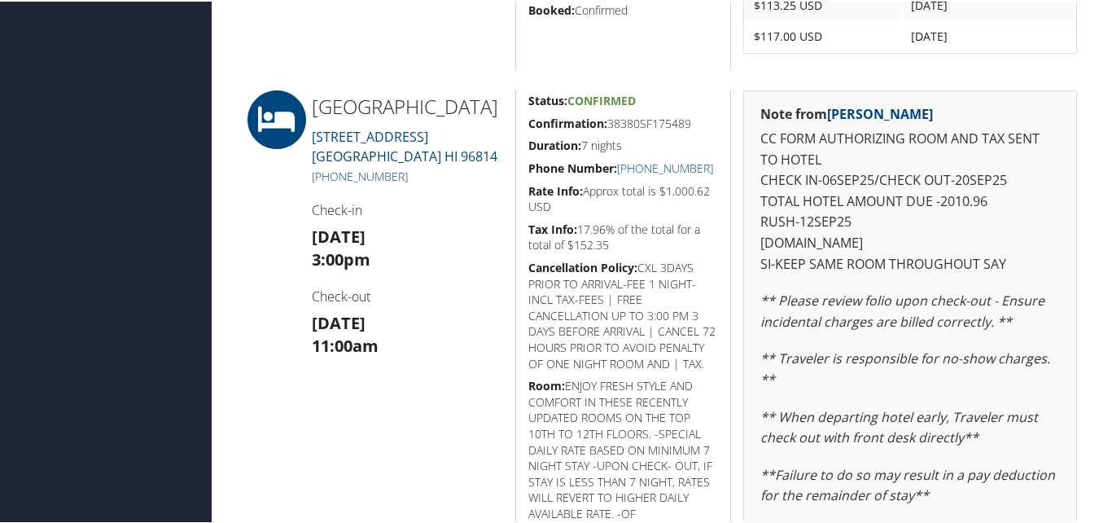
click at [409, 369] on div "Pagoda Hotel 1525 Rycroft Street Honolulu HI 96814 +1 (808) 941-6611 Check-in S…" at bounding box center [408, 419] width 216 height 660
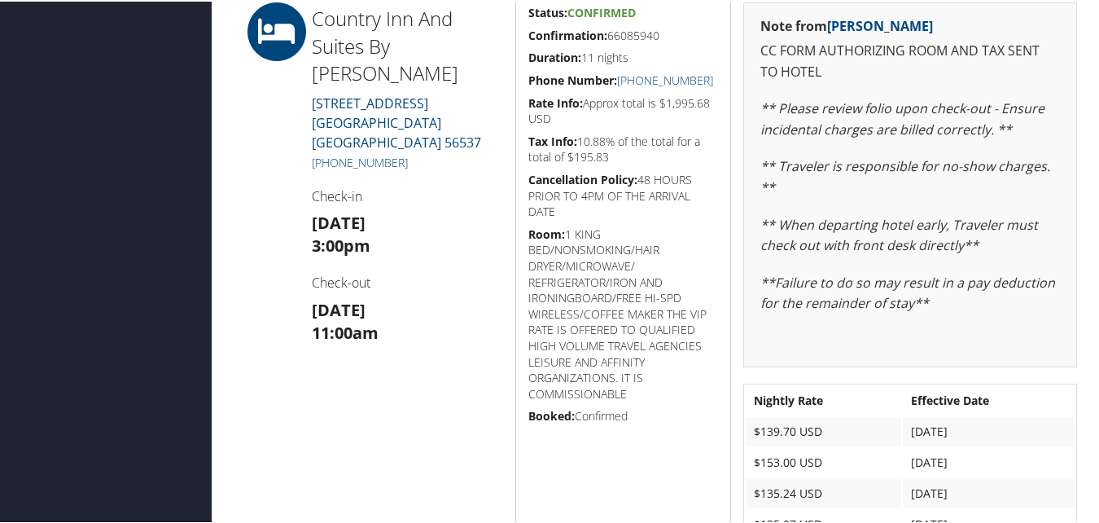
scroll to position [407, 0]
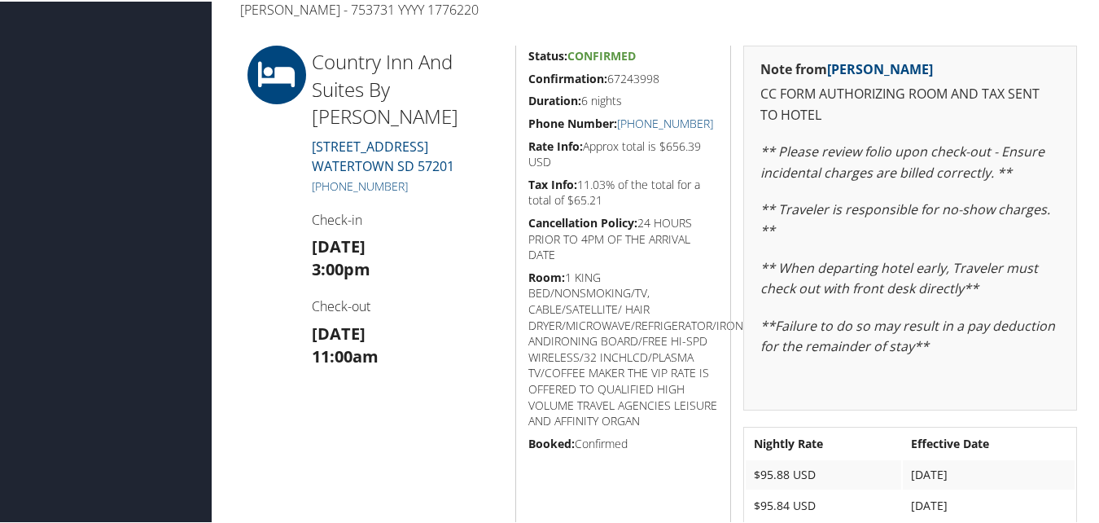
scroll to position [407, 0]
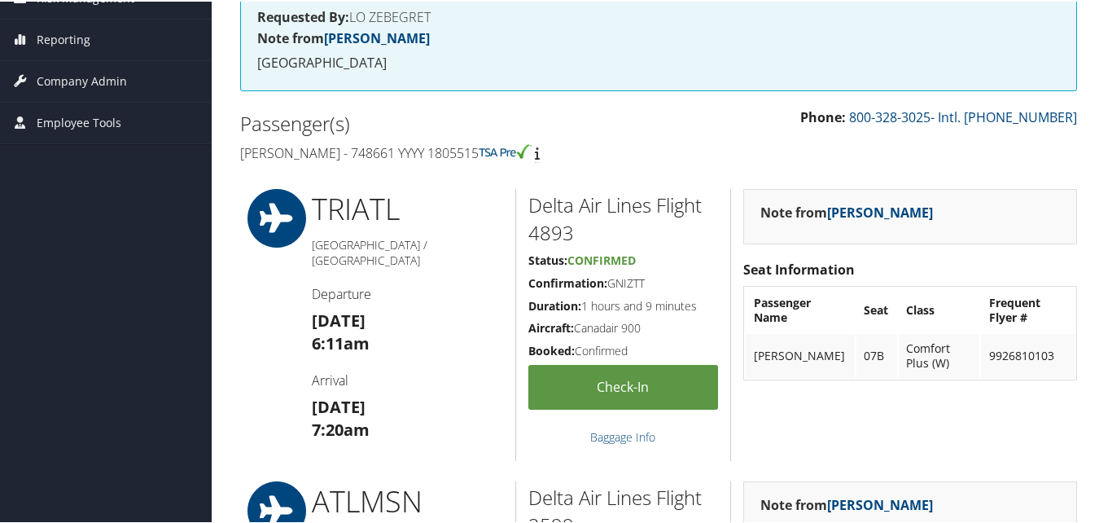
scroll to position [19, 0]
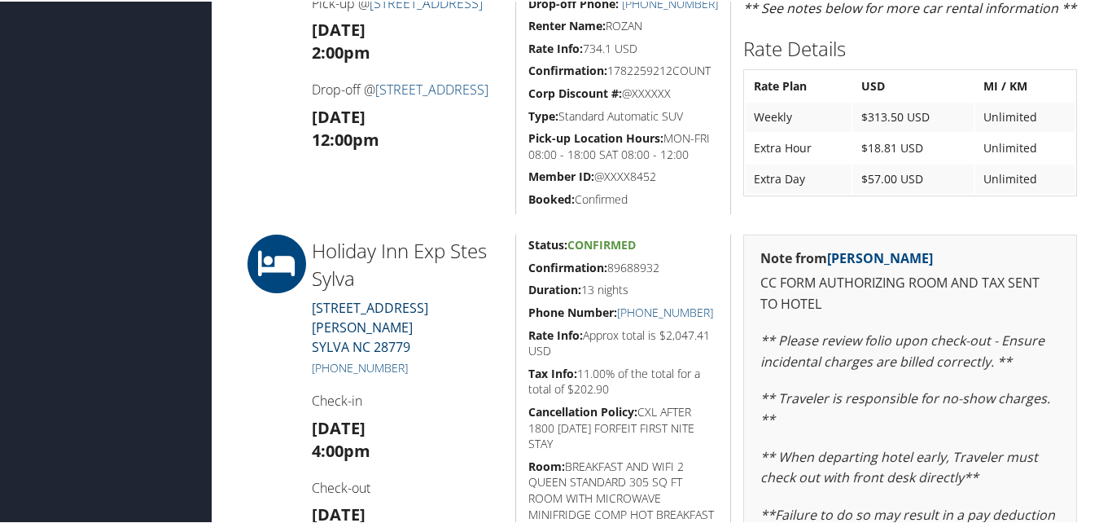
scroll to position [616, 0]
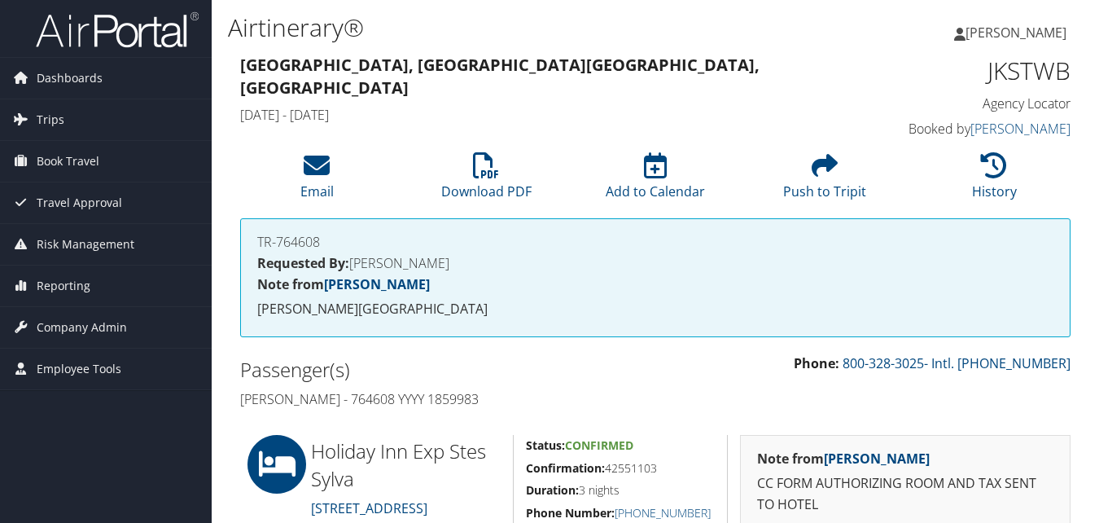
scroll to position [326, 0]
